Goal: Find specific page/section: Find specific page/section

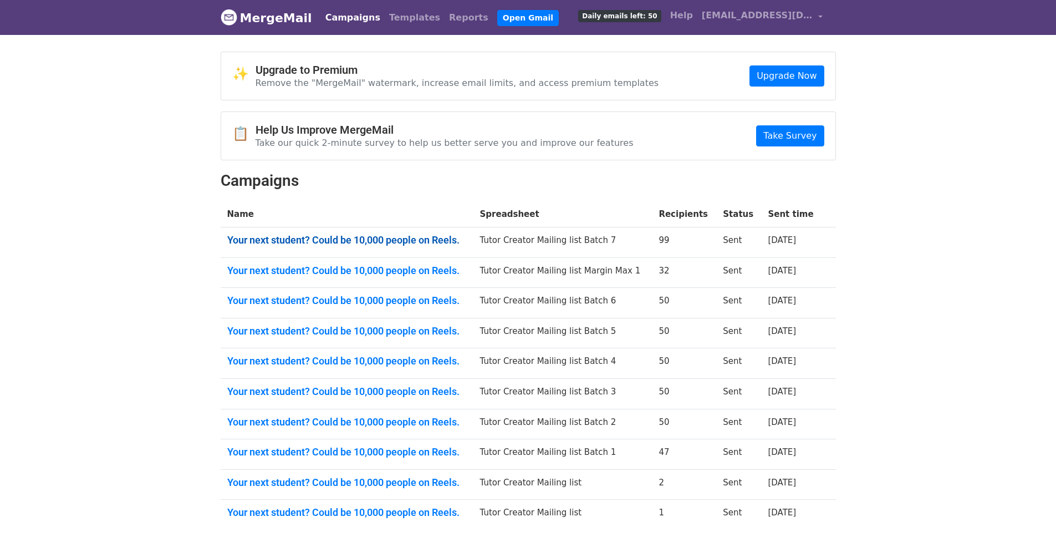
click at [346, 239] on link "Your next student? Could be 10,000 people on Reels." at bounding box center [346, 240] width 239 height 12
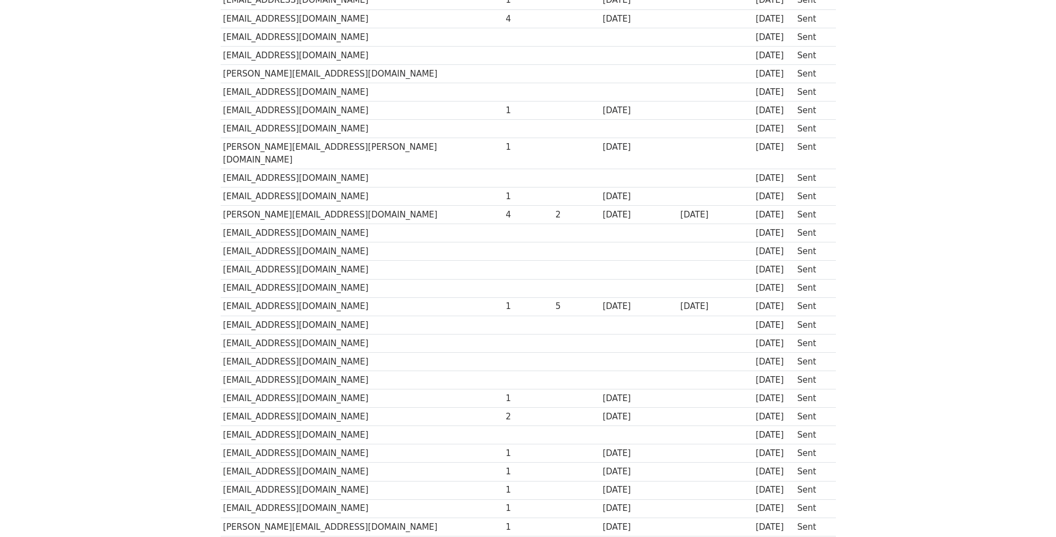
scroll to position [1563, 0]
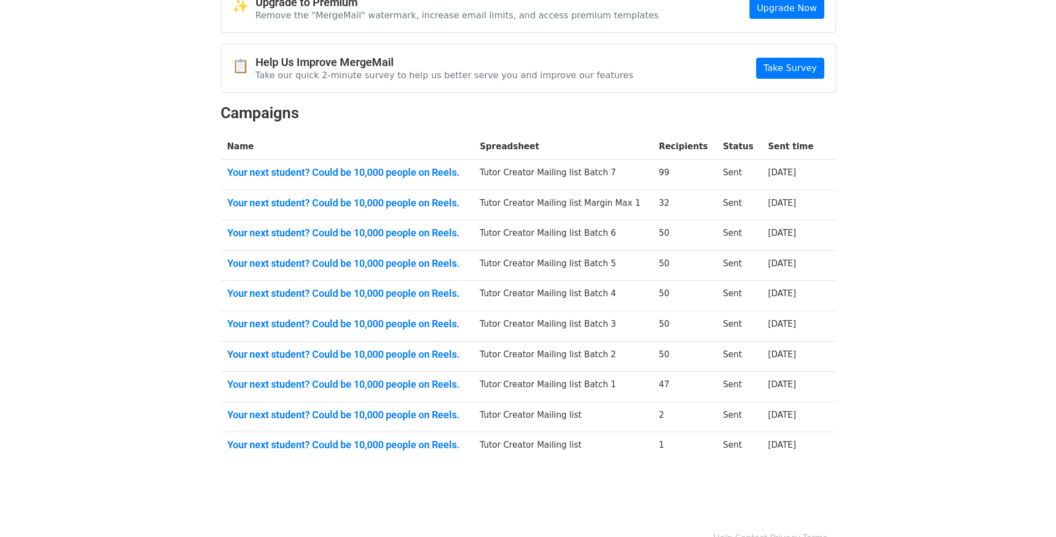
scroll to position [91, 0]
